Goal: Task Accomplishment & Management: Manage account settings

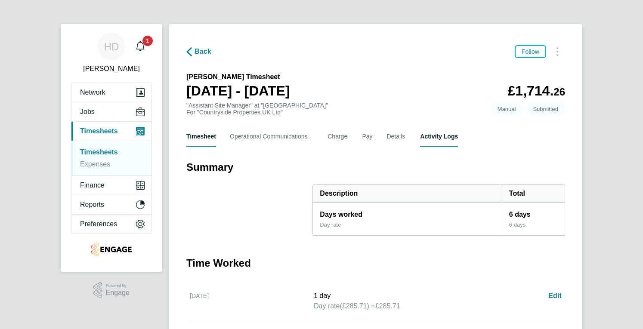
click at [440, 136] on Logs-tab "Activity Logs" at bounding box center [439, 136] width 38 height 21
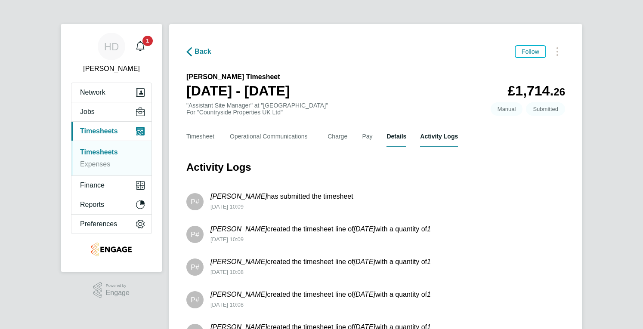
click at [394, 141] on button "Details" at bounding box center [396, 136] width 20 height 21
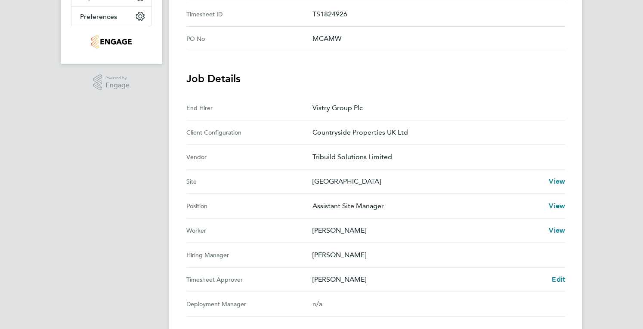
scroll to position [224, 0]
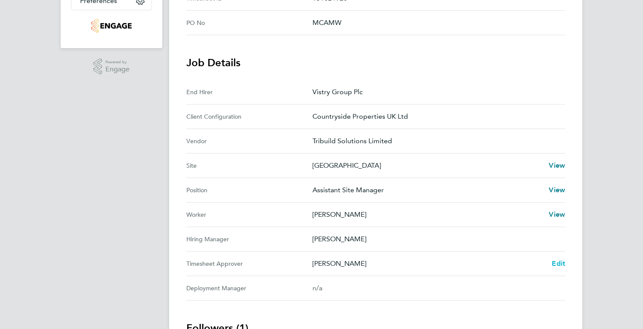
click at [560, 263] on span "Edit" at bounding box center [557, 263] width 13 height 8
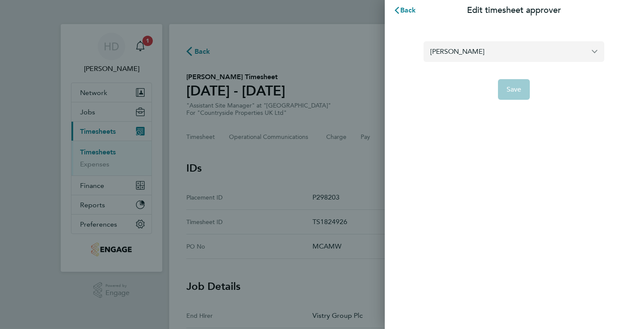
click at [497, 49] on input "[PERSON_NAME]" at bounding box center [513, 51] width 181 height 20
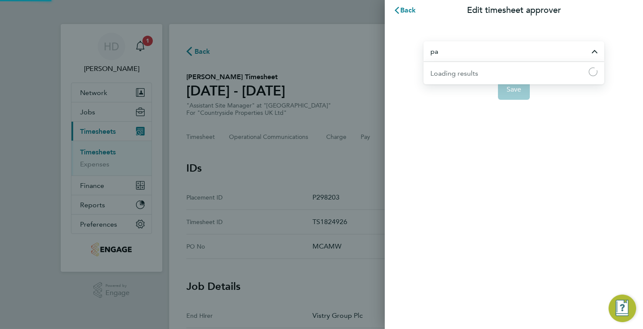
type input "p"
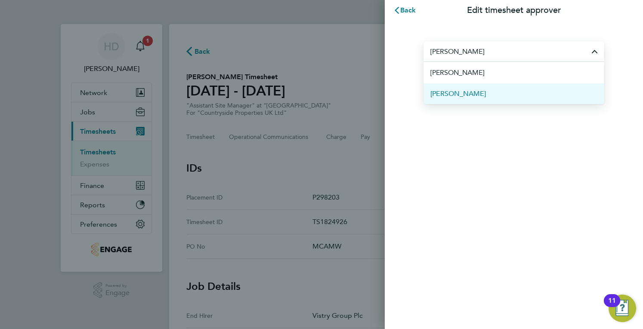
click at [498, 90] on li "[PERSON_NAME]" at bounding box center [513, 93] width 181 height 21
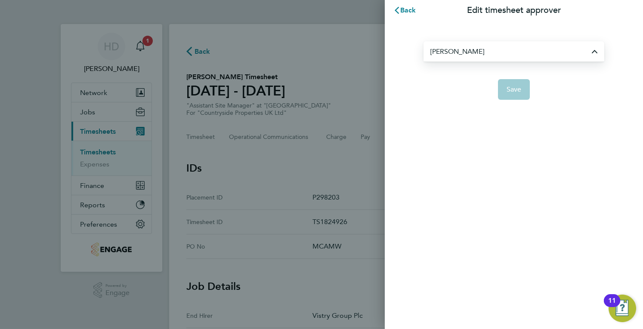
type input "[PERSON_NAME]"
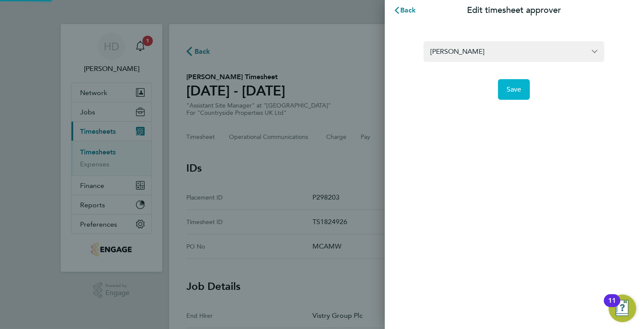
click at [518, 90] on span "Save" at bounding box center [513, 89] width 15 height 9
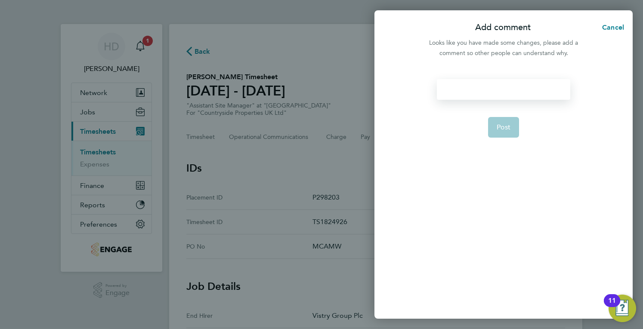
click at [493, 88] on div at bounding box center [503, 89] width 133 height 21
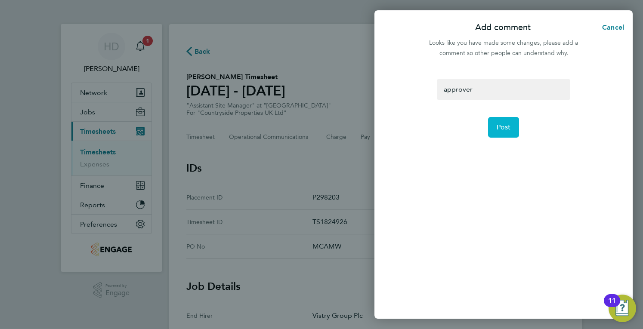
click at [498, 122] on button "Post" at bounding box center [503, 127] width 31 height 21
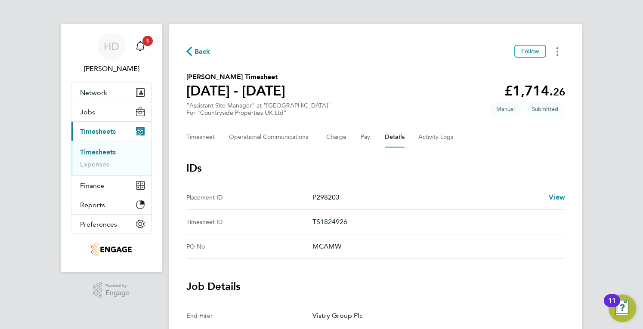
click at [555, 53] on button "Timesheets Menu" at bounding box center [556, 51] width 15 height 13
click at [561, 195] on span "View" at bounding box center [556, 197] width 16 height 8
